Goal: Task Accomplishment & Management: Manage account settings

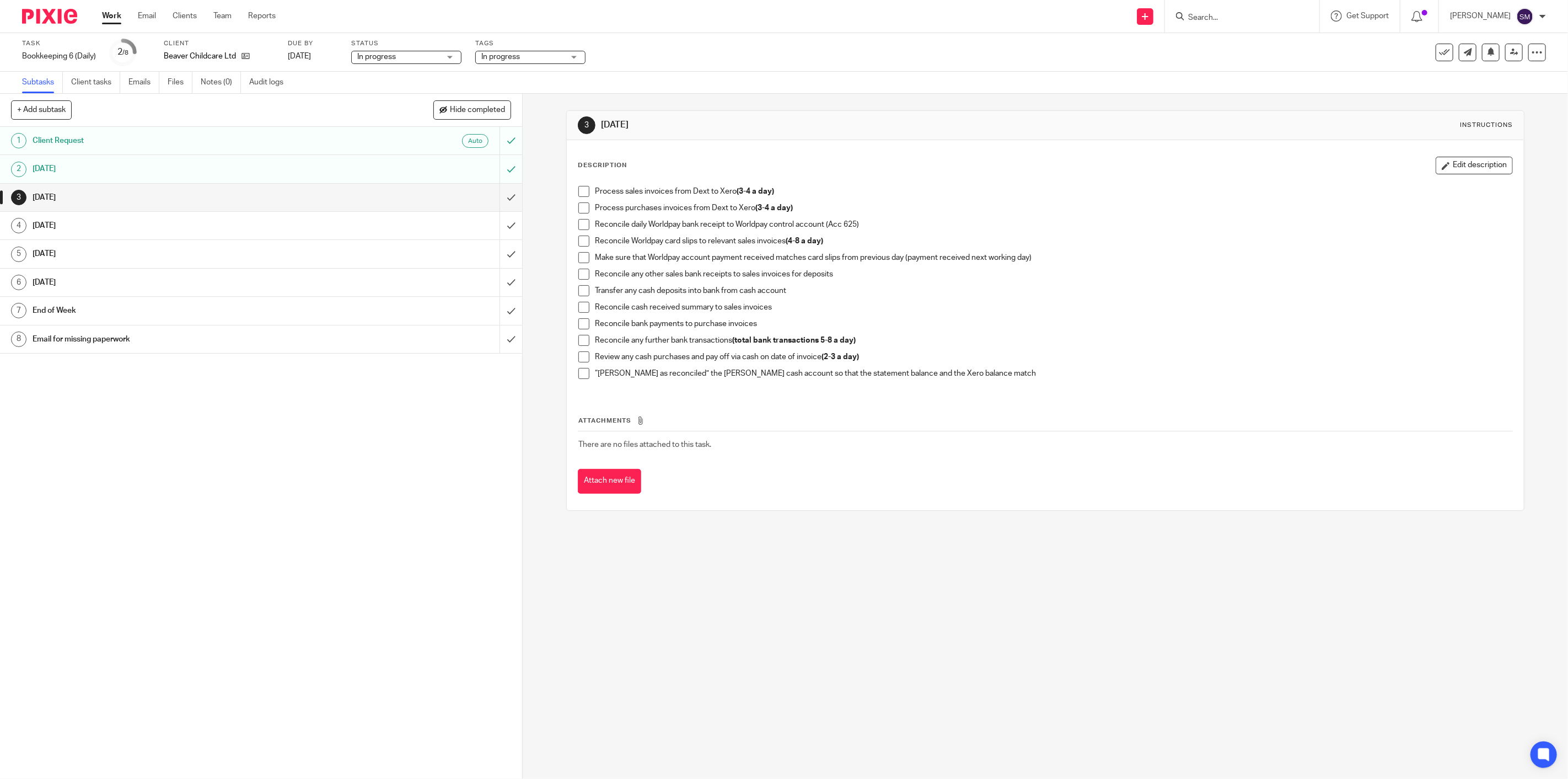
click at [1082, 618] on div "3 [DATE] Instructions Description Edit description Process sales invoices from …" at bounding box center [1046, 437] width 1046 height 685
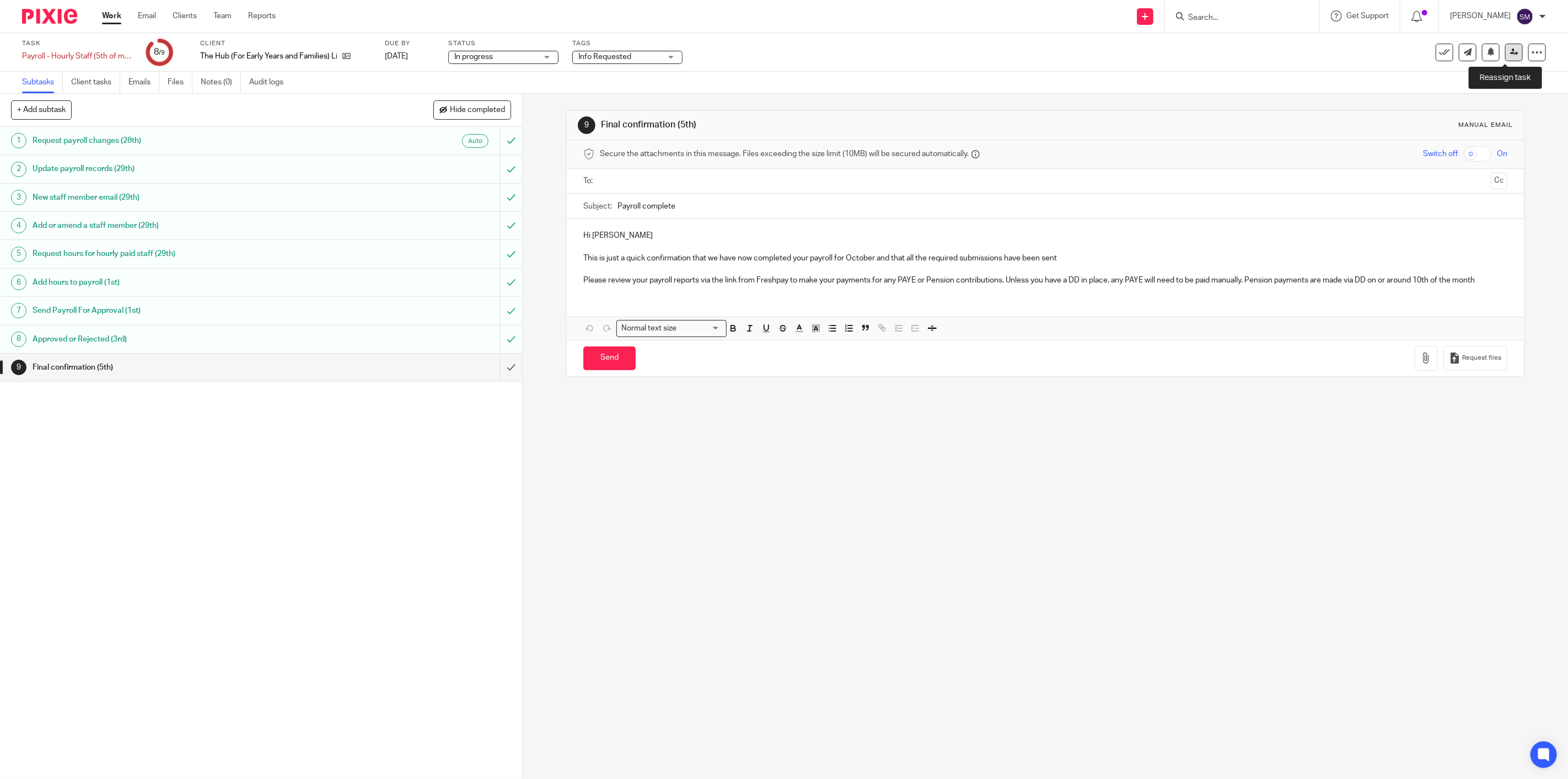
click at [1510, 55] on icon at bounding box center [1514, 52] width 8 height 8
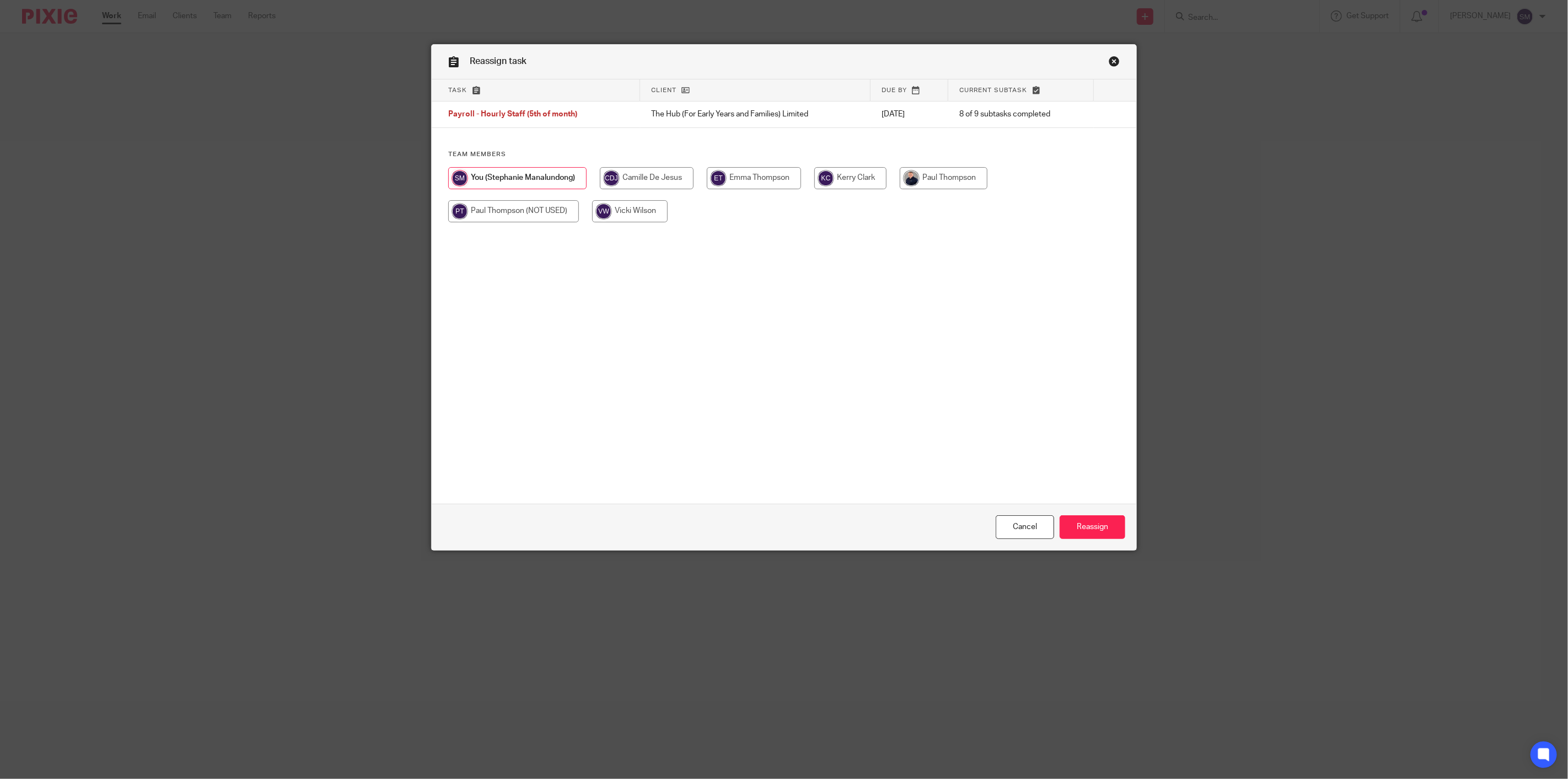
click at [1109, 62] on link "Close this dialog window" at bounding box center [1115, 63] width 11 height 15
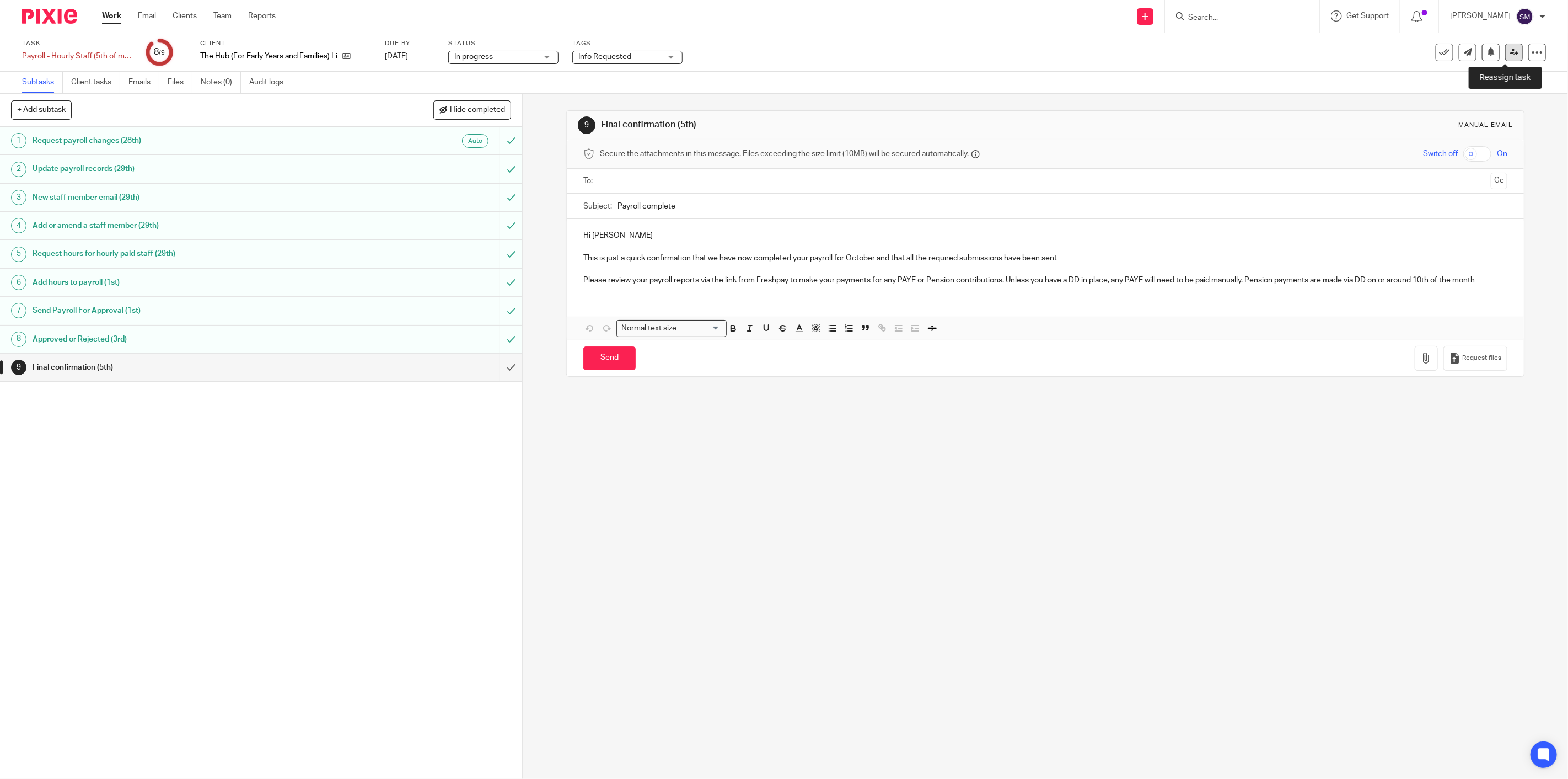
click at [1510, 52] on icon at bounding box center [1514, 52] width 8 height 8
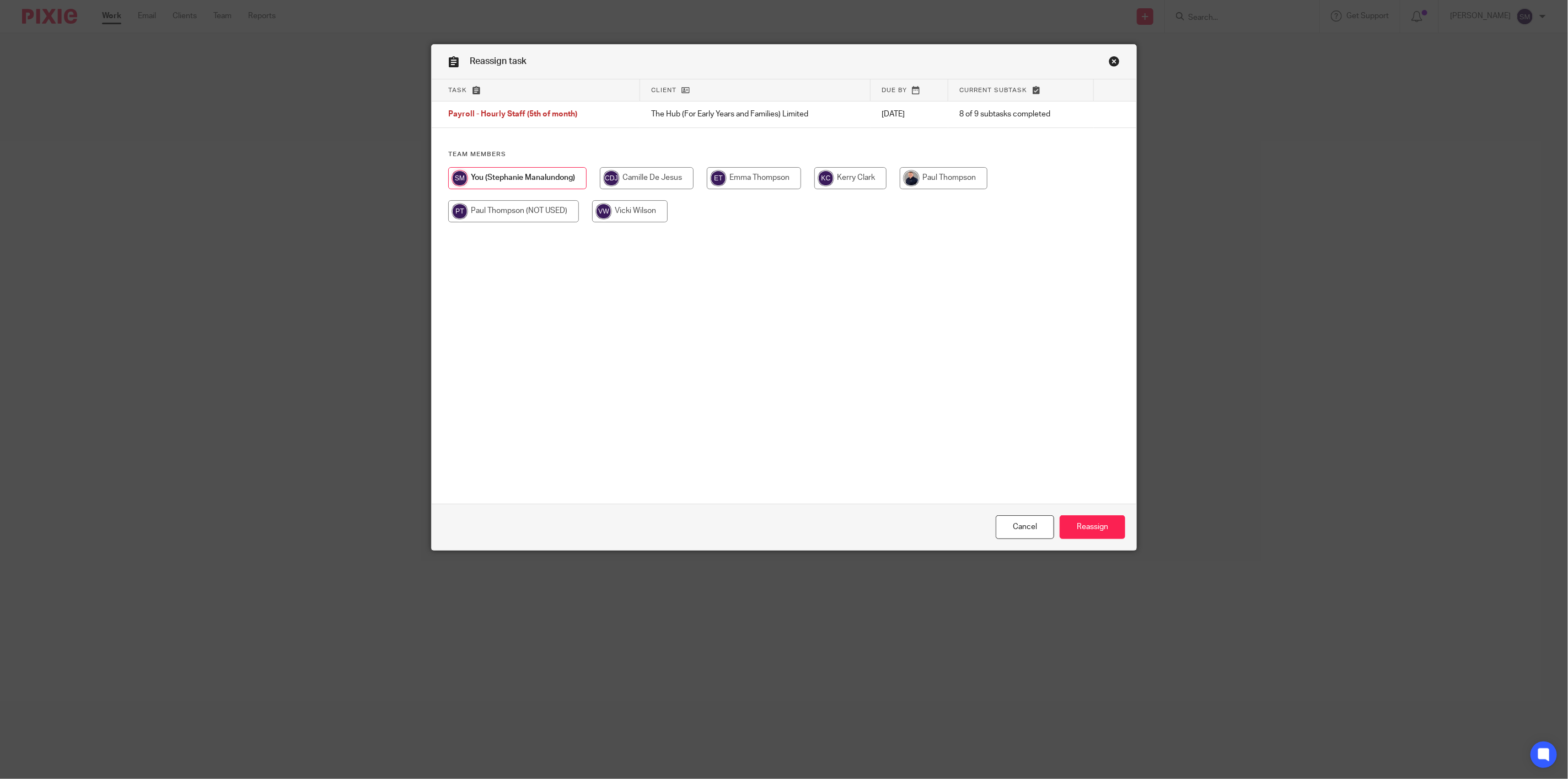
click at [1110, 62] on link "Close this dialog window" at bounding box center [1115, 63] width 11 height 15
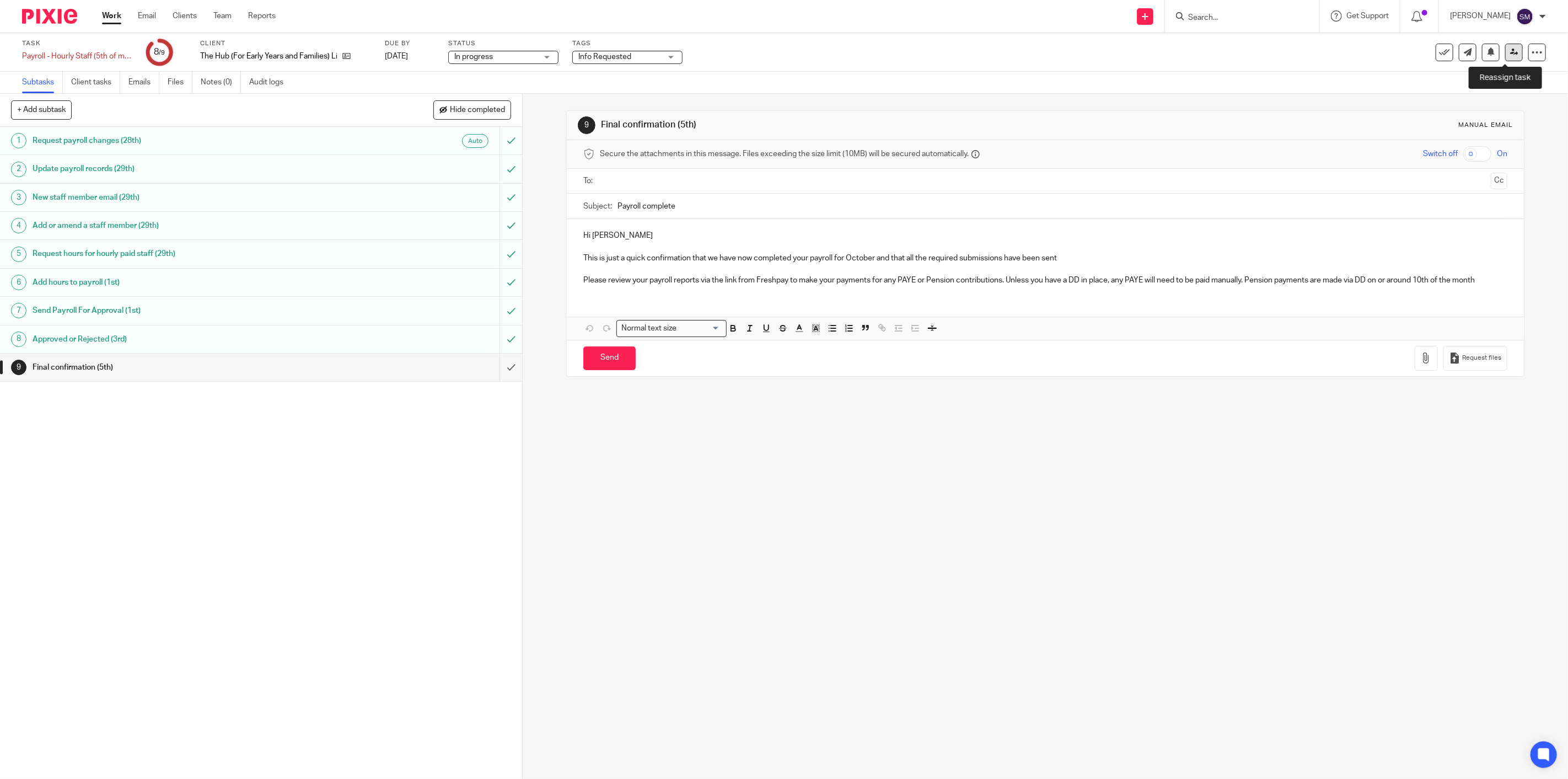
click at [1510, 54] on icon at bounding box center [1514, 52] width 8 height 8
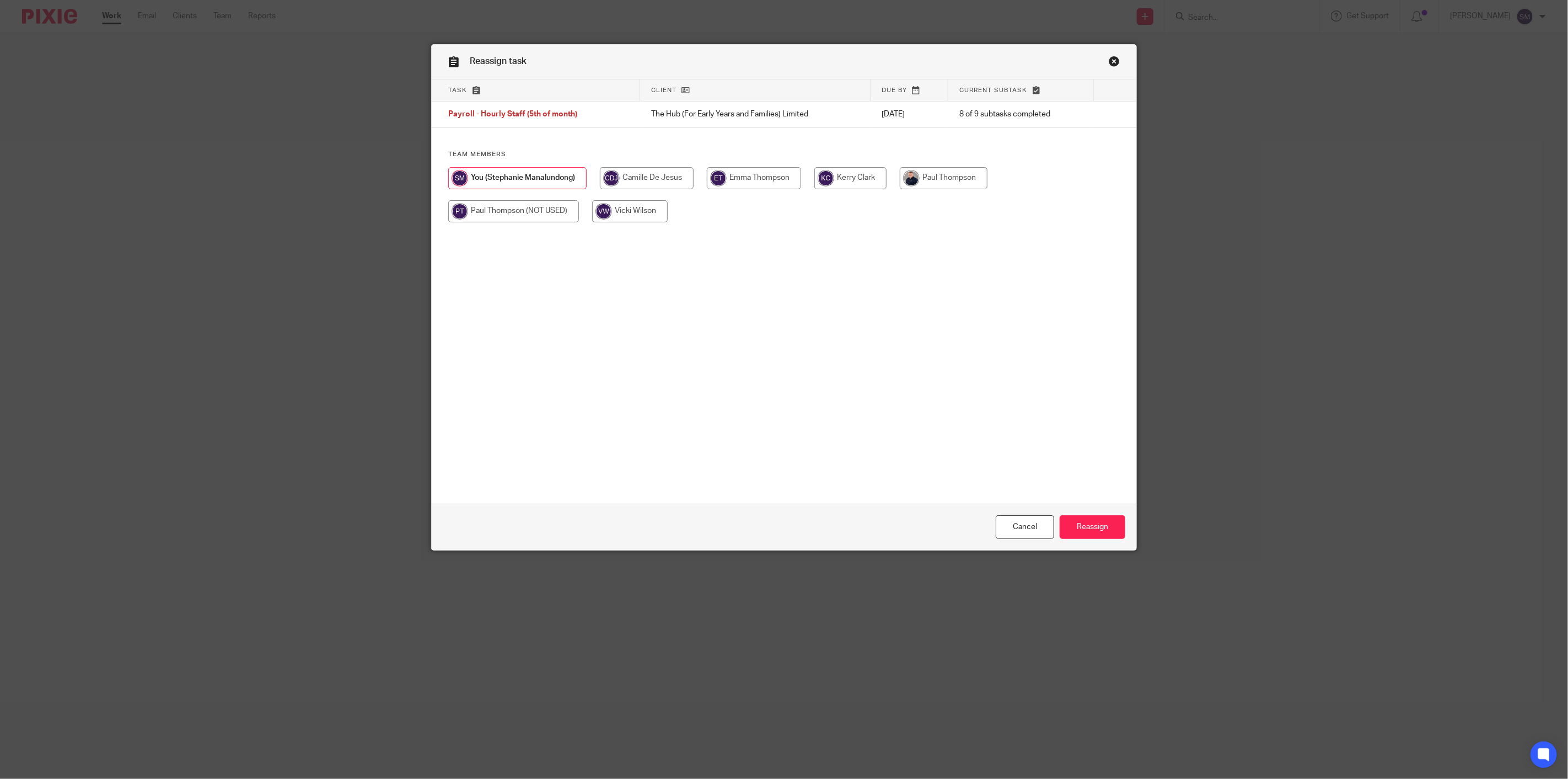
click at [954, 183] on input "radio" at bounding box center [944, 177] width 88 height 22
radio input "true"
click at [1083, 524] on input "Reassign" at bounding box center [1092, 527] width 65 height 24
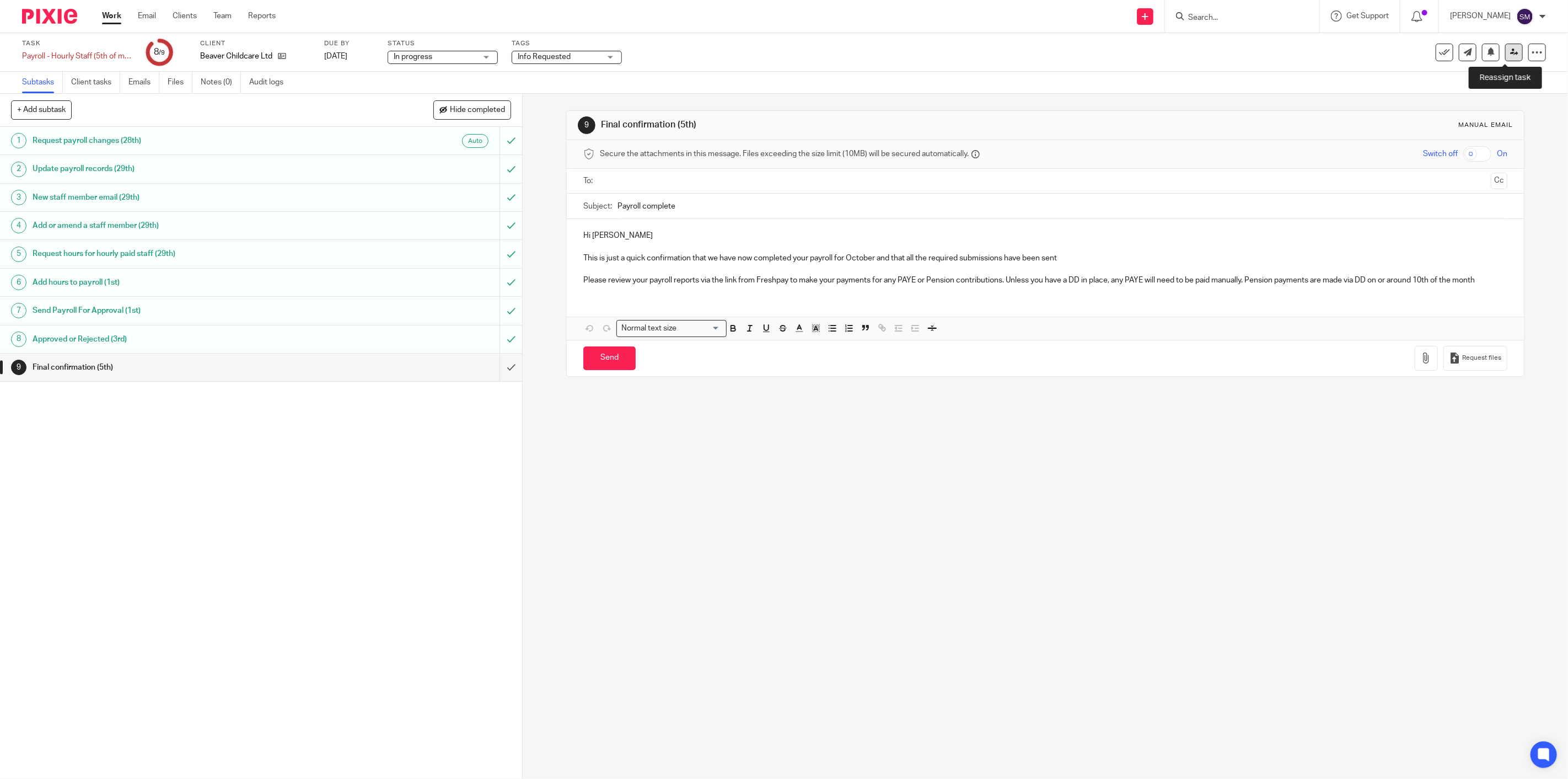
click at [1510, 50] on icon at bounding box center [1514, 52] width 8 height 8
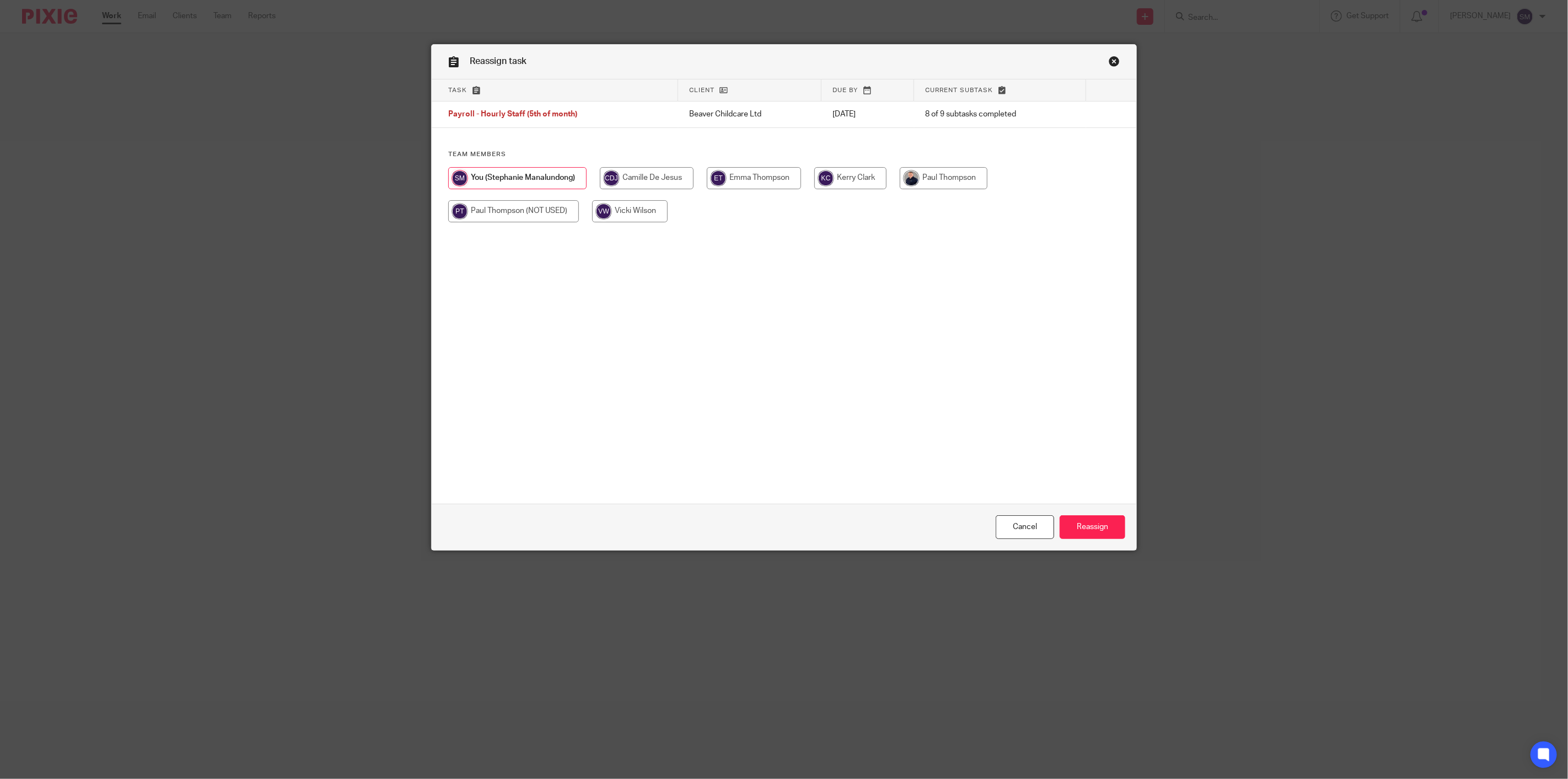
click at [966, 182] on input "radio" at bounding box center [944, 177] width 88 height 22
radio input "true"
click at [1071, 524] on input "Reassign" at bounding box center [1092, 527] width 65 height 24
